Goal: Transaction & Acquisition: Purchase product/service

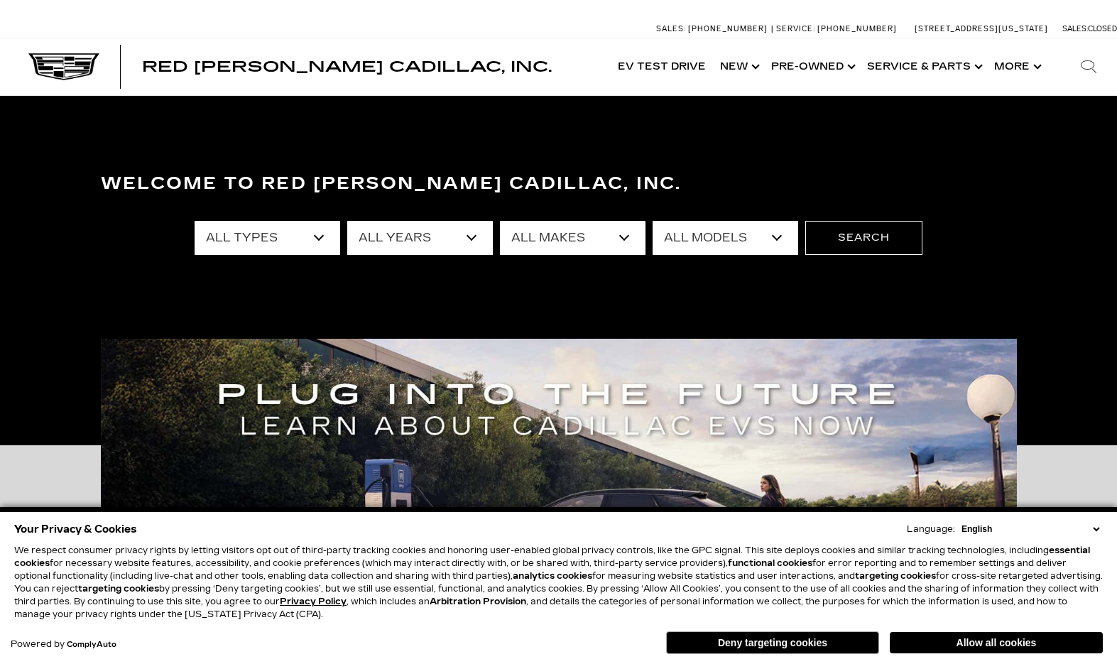
click at [312, 245] on select "All Types New Used Certified Used Demo" at bounding box center [268, 238] width 146 height 34
select select "New"
click at [474, 246] on select "All Years 2026 2025 2024" at bounding box center [420, 238] width 146 height 34
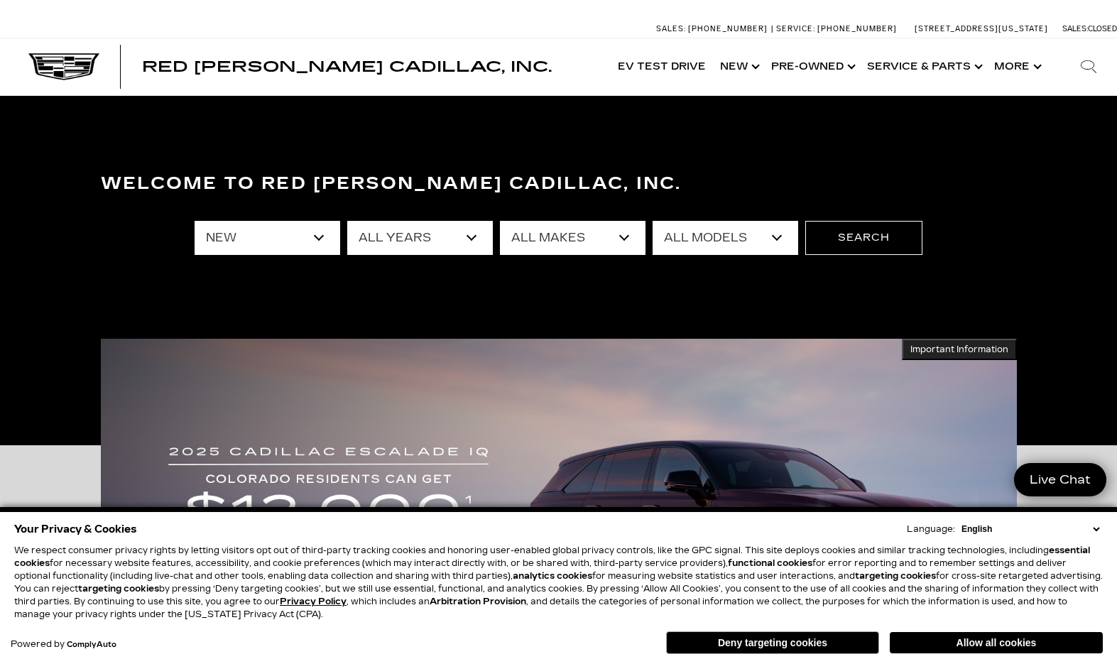
select select "2025"
click at [625, 240] on select "All Makes Cadillac" at bounding box center [573, 238] width 146 height 34
select select "Cadillac"
click at [780, 235] on select "All Models CT4 Escalade Escalade ESV ESCALADE IQ LYRIQ OPTIQ XT5 XT6" at bounding box center [725, 238] width 146 height 34
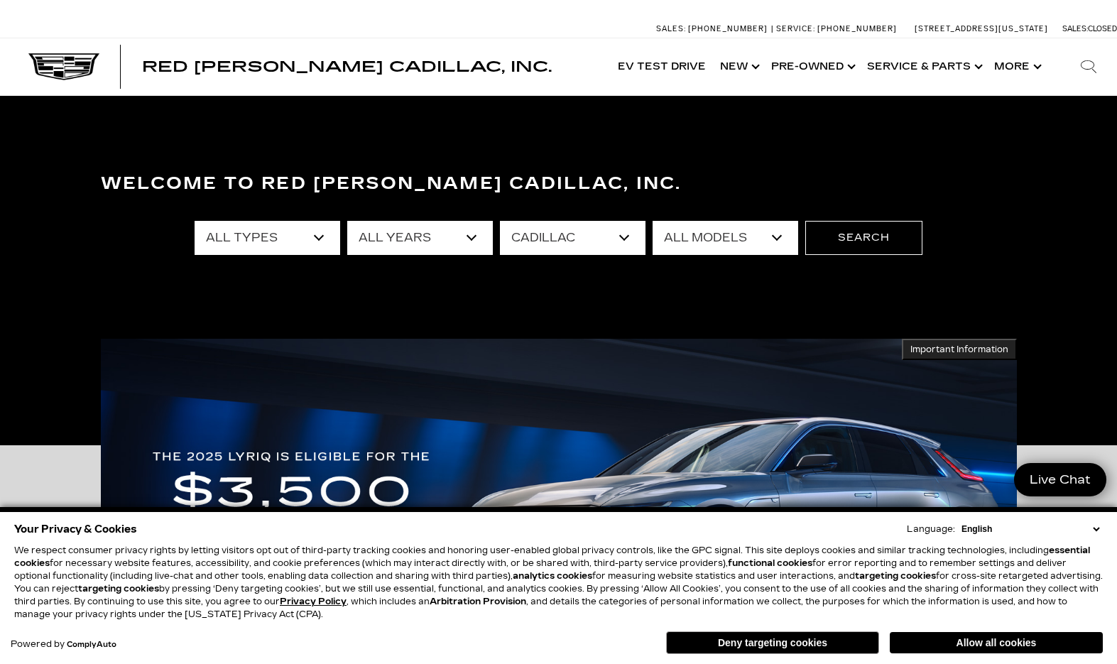
select select "Escalade"
click at [867, 241] on button "Search" at bounding box center [863, 238] width 117 height 34
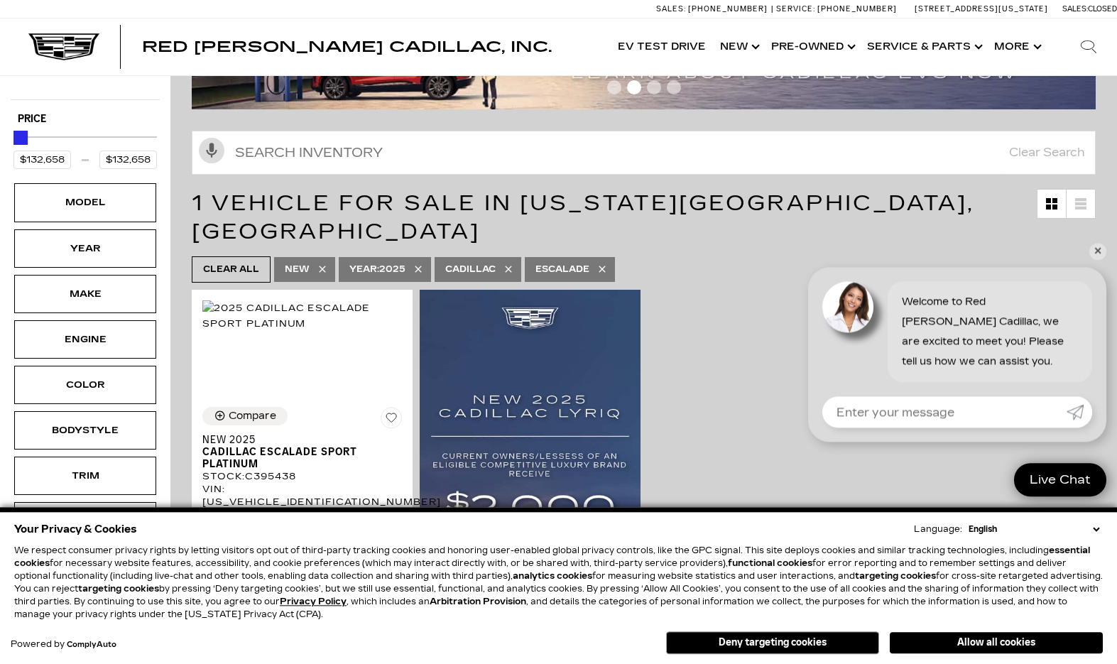
scroll to position [177, 0]
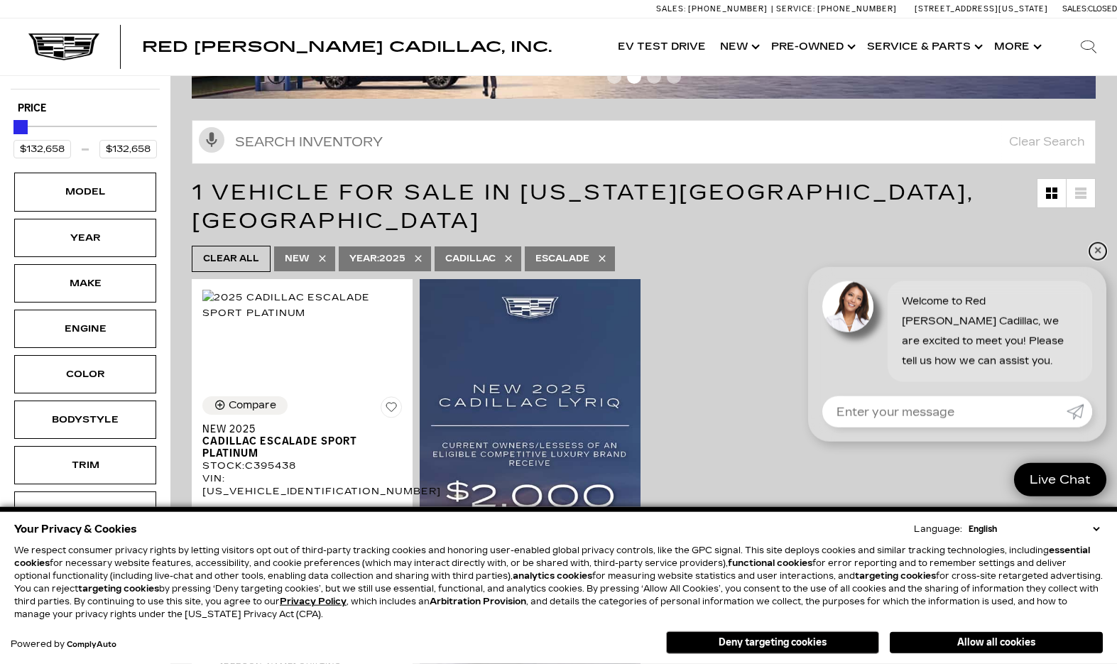
click at [1103, 260] on link "✕" at bounding box center [1097, 251] width 17 height 17
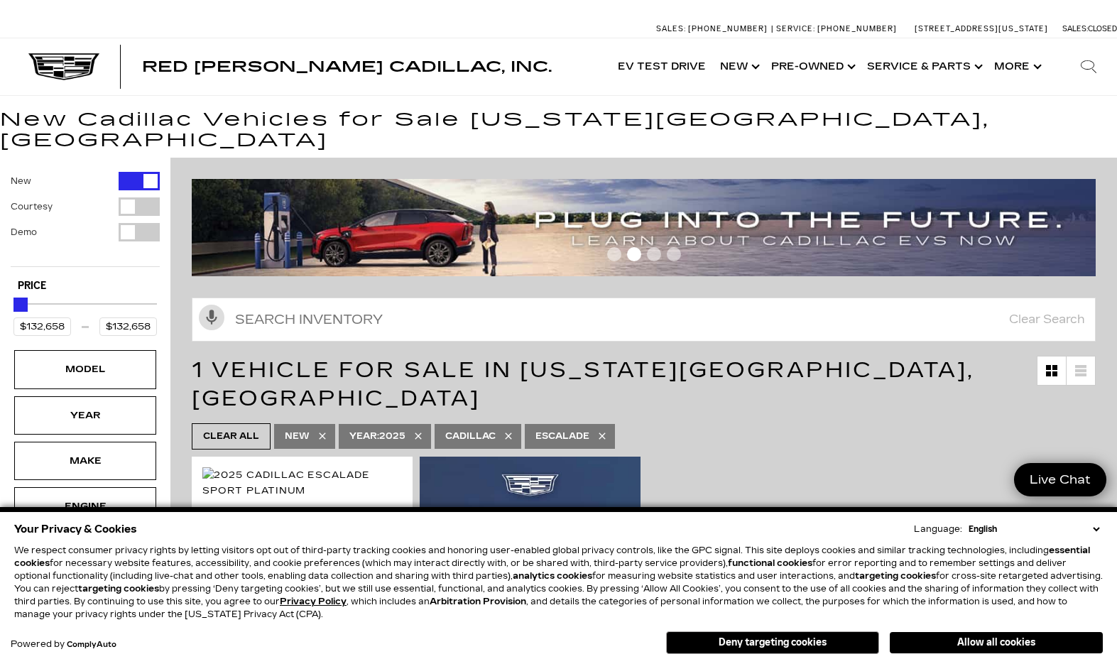
scroll to position [1, 0]
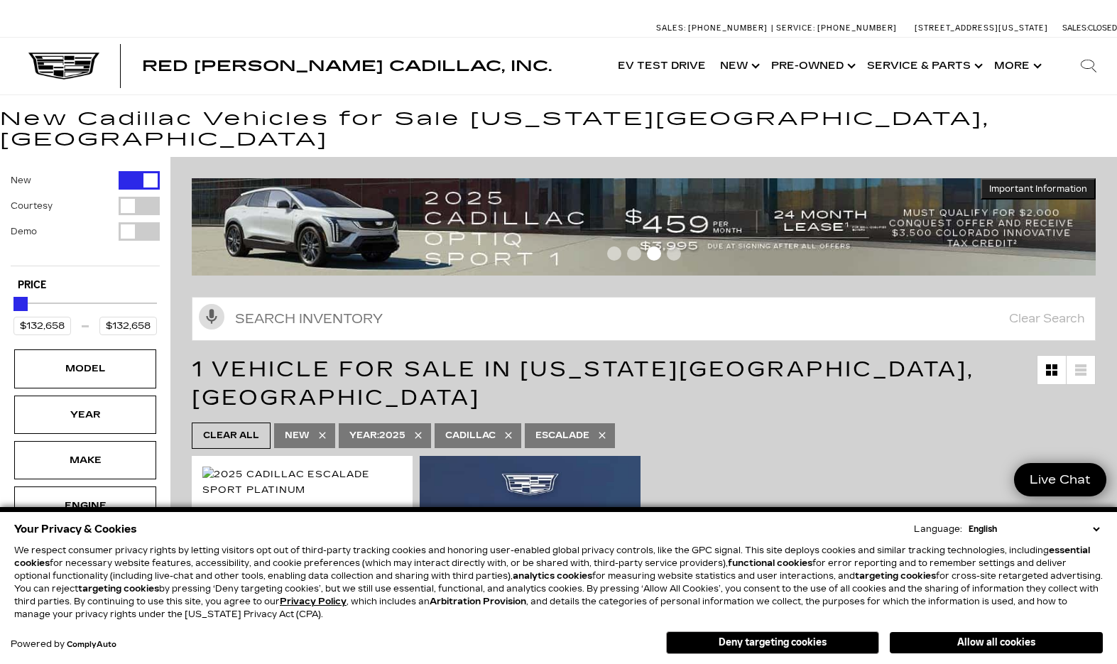
click at [727, 72] on link "Show New" at bounding box center [738, 66] width 51 height 57
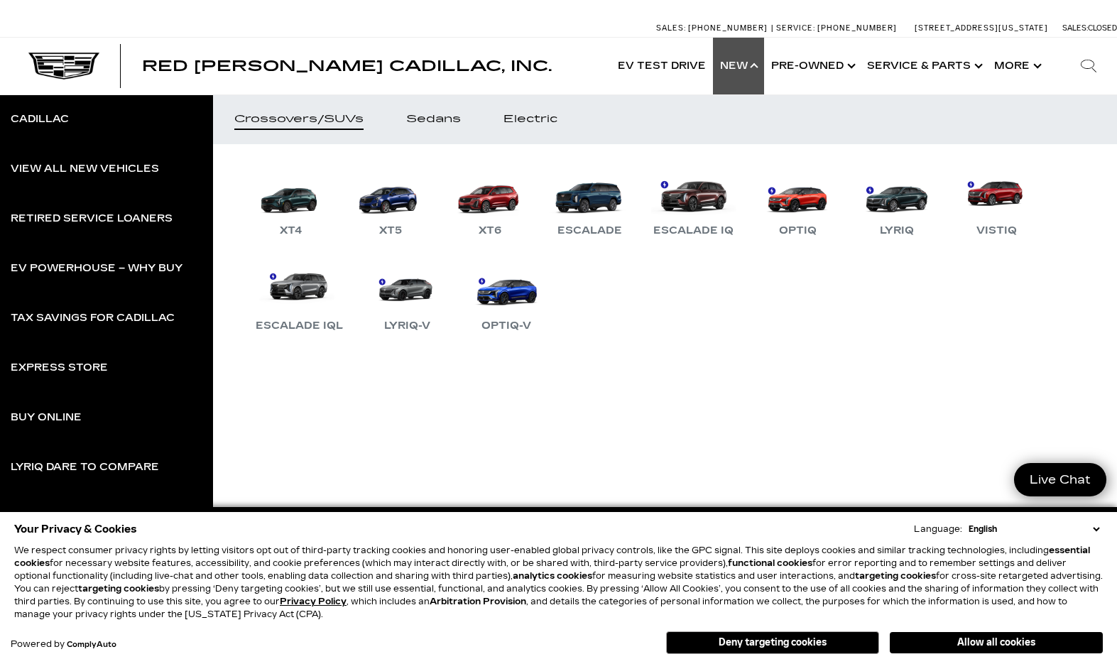
click at [606, 210] on link "Escalade" at bounding box center [589, 202] width 85 height 74
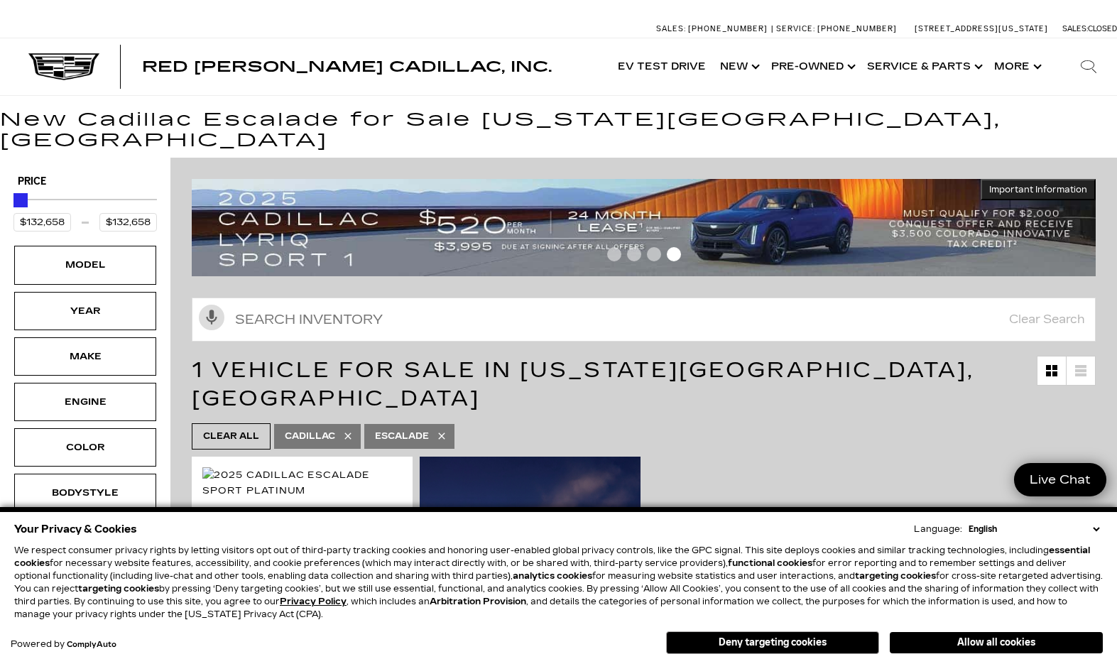
click at [1032, 60] on button "Show More" at bounding box center [1016, 66] width 59 height 57
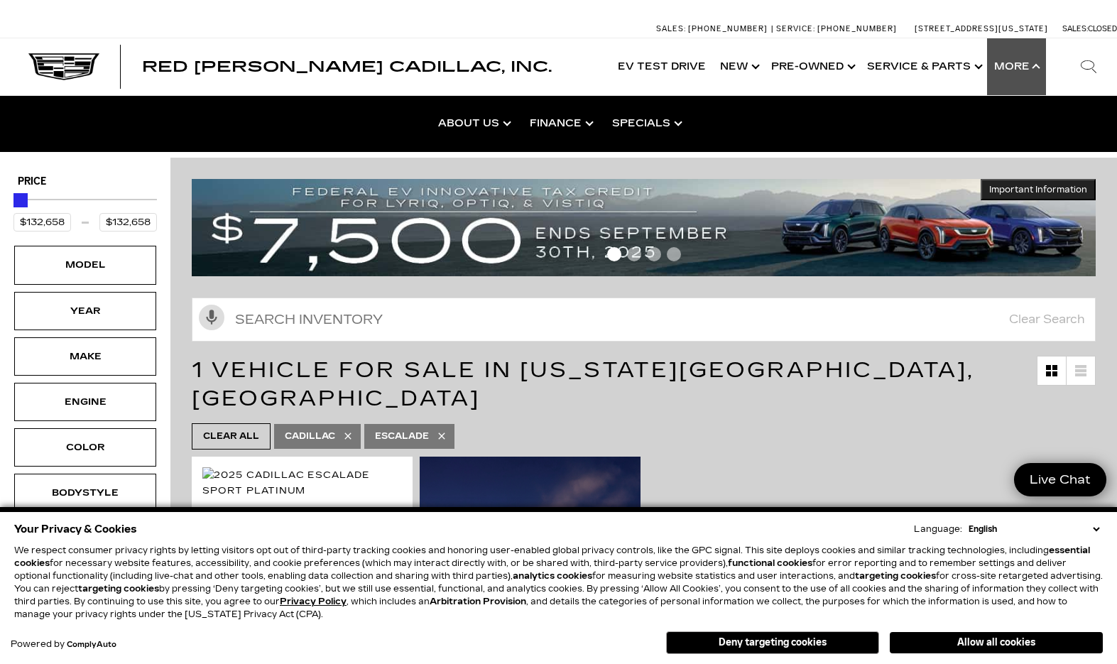
click at [1024, 72] on button "Show More" at bounding box center [1016, 66] width 59 height 57
